Goal: Task Accomplishment & Management: Use online tool/utility

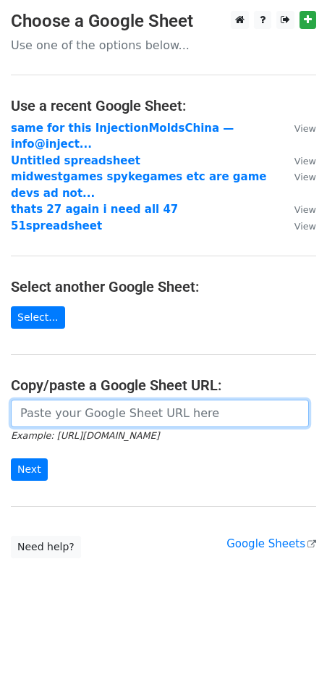
click at [118, 401] on input "url" at bounding box center [160, 414] width 298 height 28
paste input "[URL][DOMAIN_NAME]"
type input "[URL][DOMAIN_NAME]"
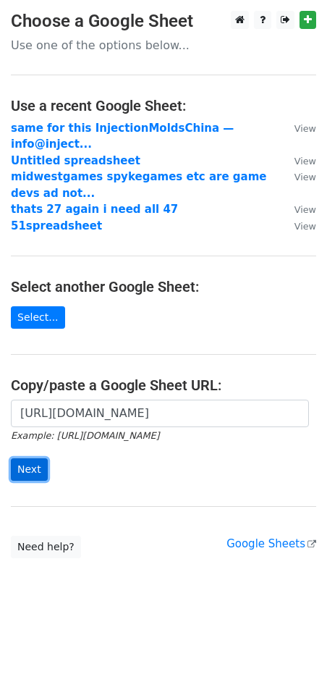
click at [30, 459] on input "Next" at bounding box center [29, 470] width 37 height 22
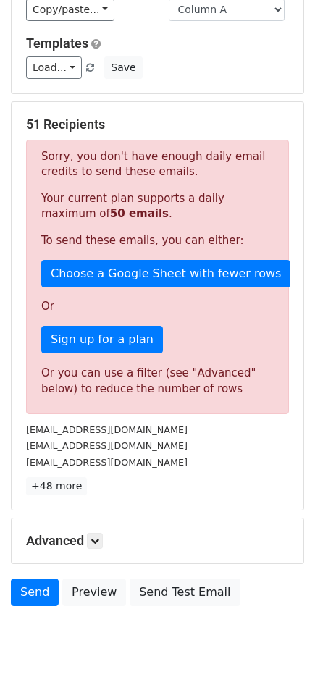
scroll to position [131, 0]
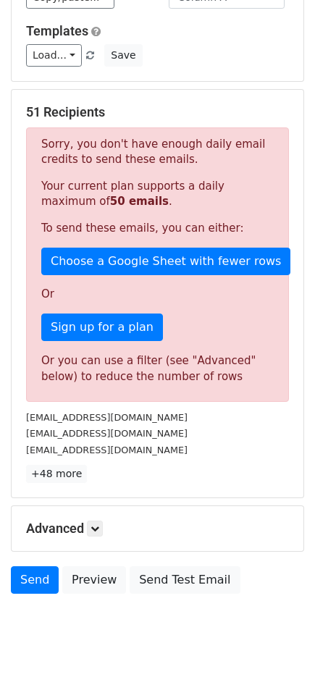
drag, startPoint x: 140, startPoint y: 290, endPoint x: 1362, endPoint y: 359, distance: 1224.0
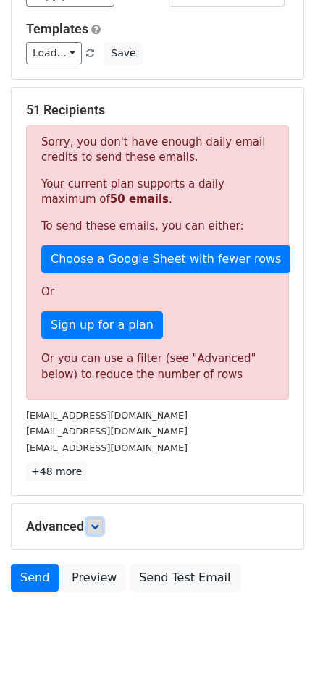
click at [97, 523] on icon at bounding box center [95, 526] width 9 height 9
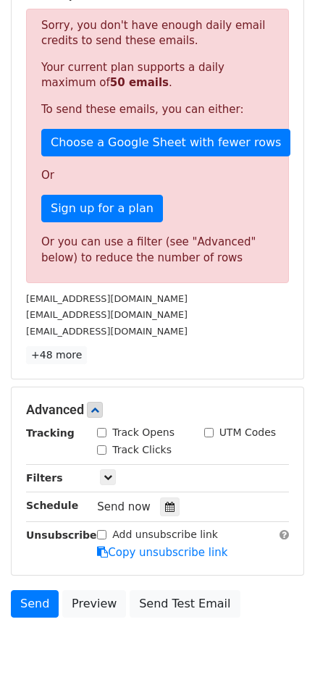
scroll to position [292, 0]
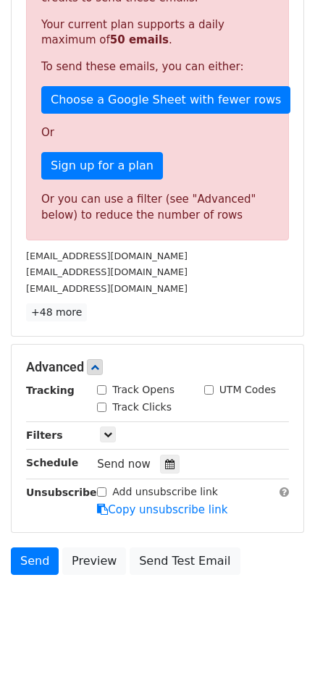
drag, startPoint x: 164, startPoint y: 440, endPoint x: 1385, endPoint y: 530, distance: 1223.8
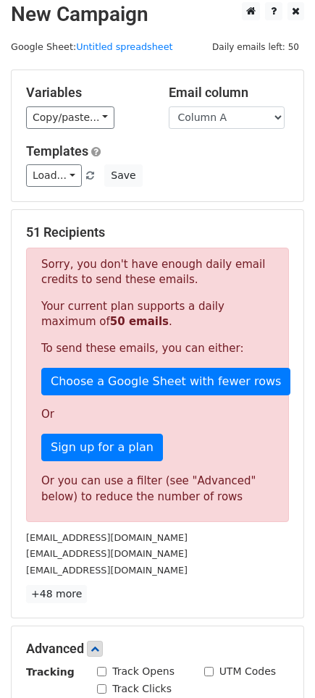
drag, startPoint x: 229, startPoint y: 453, endPoint x: 191, endPoint y: 422, distance: 48.9
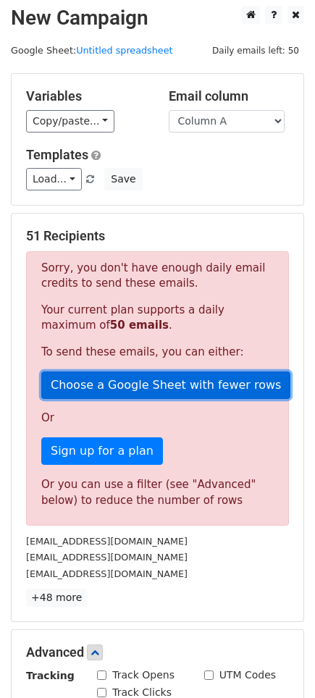
click at [163, 395] on link "Choose a Google Sheet with fewer rows" at bounding box center [165, 386] width 249 height 28
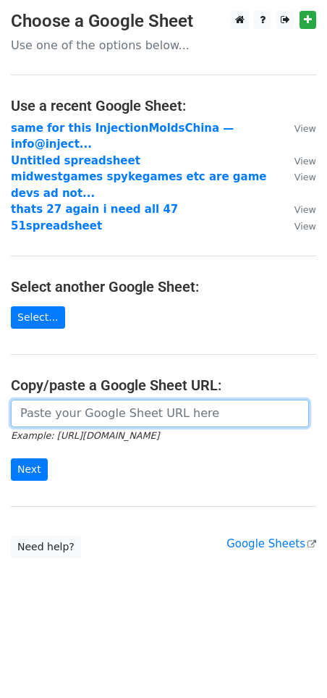
click at [80, 407] on input "url" at bounding box center [160, 414] width 298 height 28
paste input "[URL][DOMAIN_NAME]"
type input "[URL][DOMAIN_NAME]"
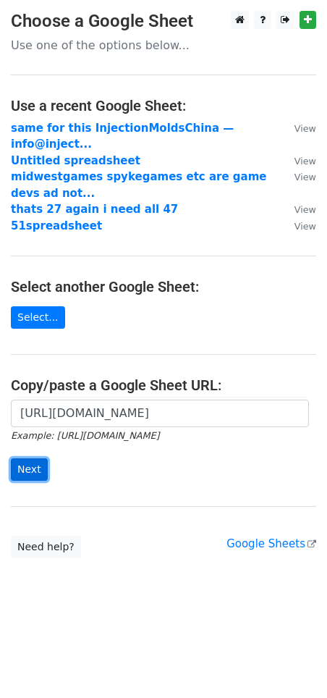
scroll to position [0, 0]
click at [34, 459] on input "Next" at bounding box center [29, 470] width 37 height 22
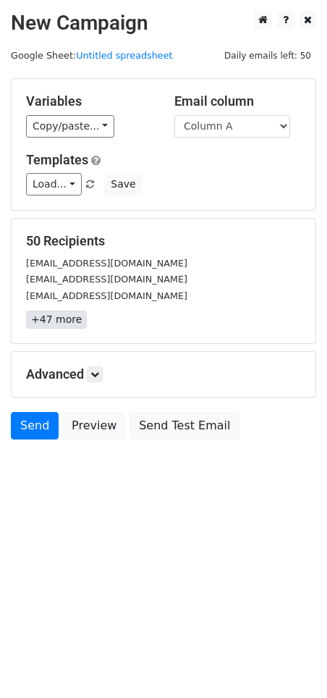
click at [71, 329] on div "50 Recipients support@klanghelm.com support@tdr-kotelnikov.com support@varietyo…" at bounding box center [164, 281] width 304 height 125
click at [67, 326] on link "+47 more" at bounding box center [56, 320] width 61 height 18
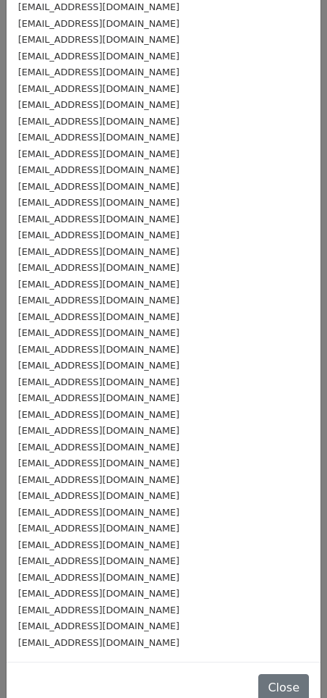
scroll to position [248, 0]
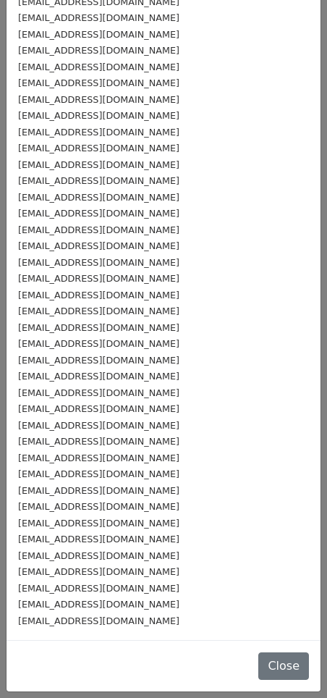
drag, startPoint x: 175, startPoint y: 367, endPoint x: 1365, endPoint y: 423, distance: 1191.5
drag, startPoint x: 136, startPoint y: 363, endPoint x: 58, endPoint y: 364, distance: 78.2
click at [58, 364] on div "support@vladstankovic.com" at bounding box center [163, 360] width 291 height 17
click at [98, 375] on small "support@vstplanet.com" at bounding box center [99, 376] width 162 height 11
drag, startPoint x: 113, startPoint y: 380, endPoint x: 59, endPoint y: 378, distance: 53.6
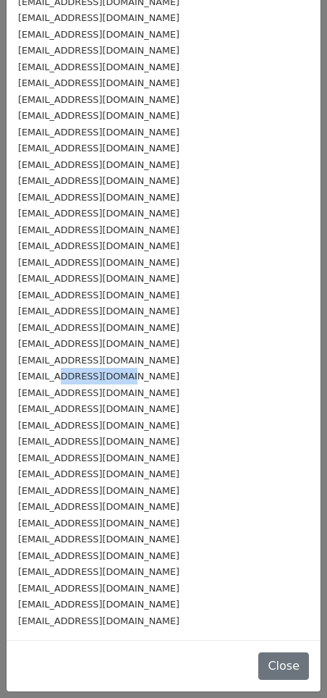
click at [59, 378] on small "support@vstplanet.com" at bounding box center [99, 376] width 162 height 11
click at [97, 428] on small "support@sonimus.com" at bounding box center [99, 425] width 162 height 11
